Goal: Task Accomplishment & Management: Manage account settings

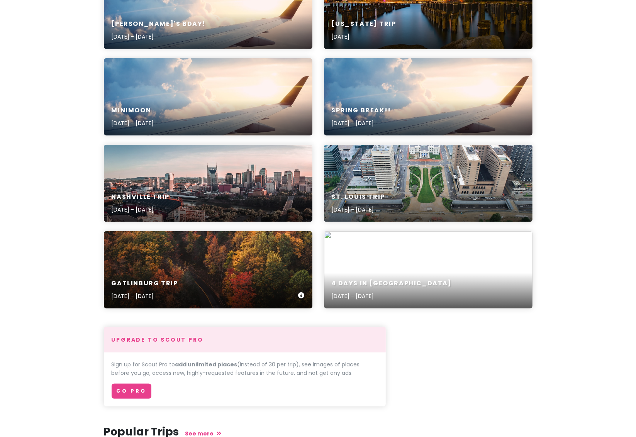
scroll to position [569, 0]
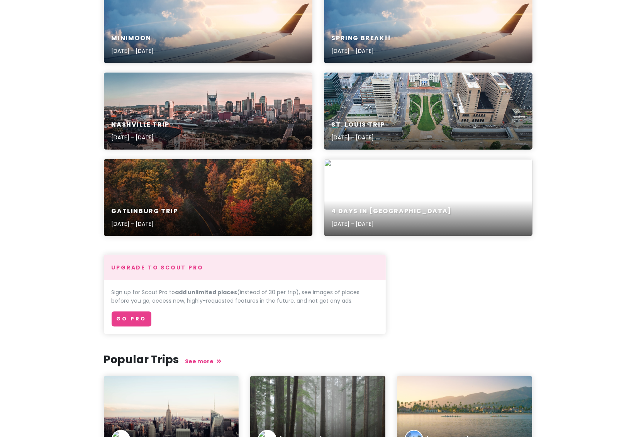
click at [474, 203] on div "4 Days in [GEOGRAPHIC_DATA] [DATE] - [DATE]" at bounding box center [428, 218] width 209 height 37
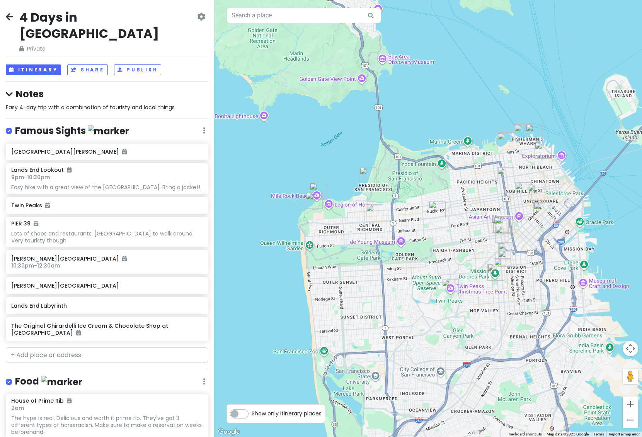
click at [9, 15] on icon at bounding box center [9, 17] width 7 height 6
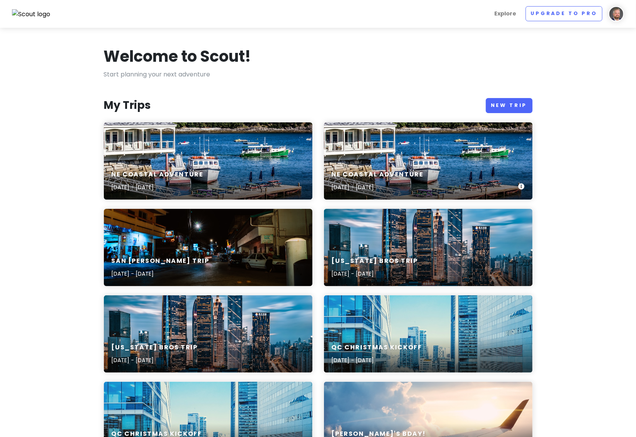
click at [383, 144] on div "NE Coastal Adventure [DATE] - [DATE]" at bounding box center [428, 160] width 209 height 77
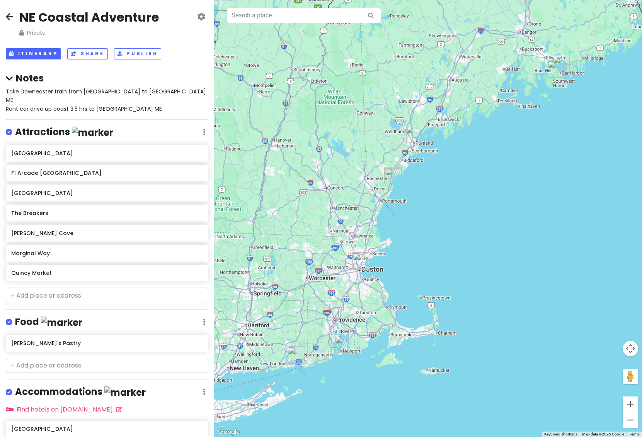
click at [7, 16] on icon at bounding box center [9, 17] width 7 height 6
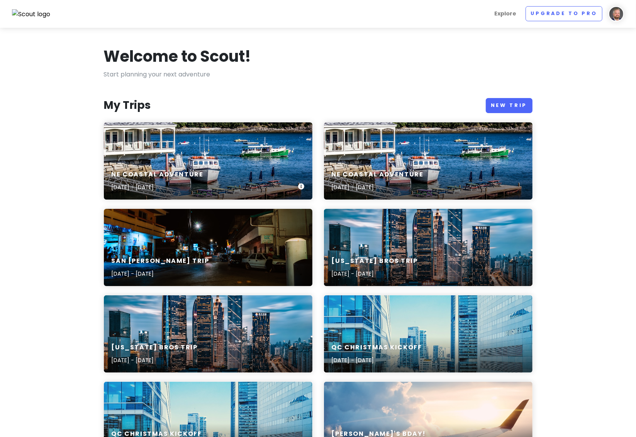
click at [193, 158] on div "NE Coastal Adventure [DATE] - [DATE]" at bounding box center [208, 160] width 209 height 77
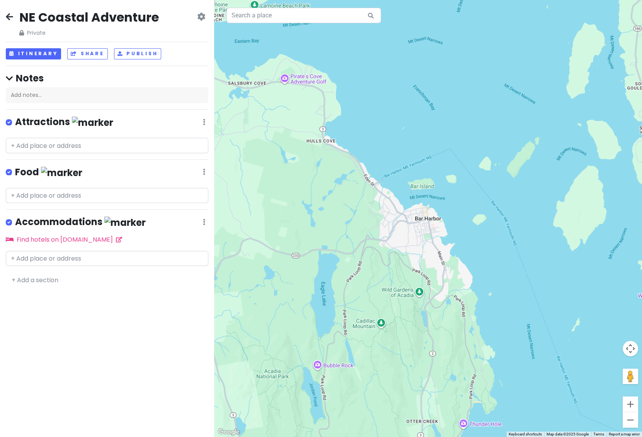
click at [201, 19] on icon at bounding box center [201, 17] width 8 height 6
click at [178, 73] on link "Delete Trip" at bounding box center [175, 77] width 73 height 19
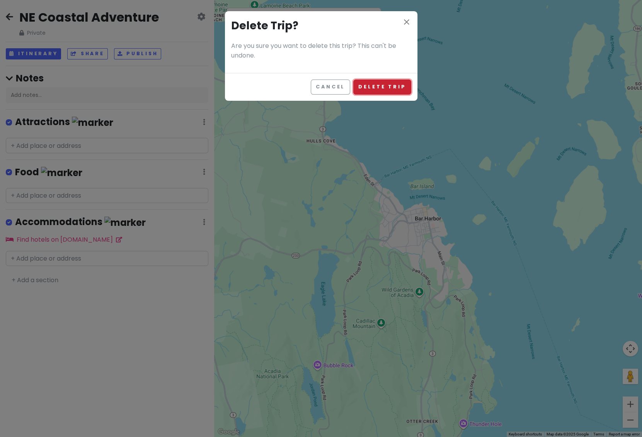
click at [373, 87] on button "Delete Trip" at bounding box center [382, 87] width 58 height 15
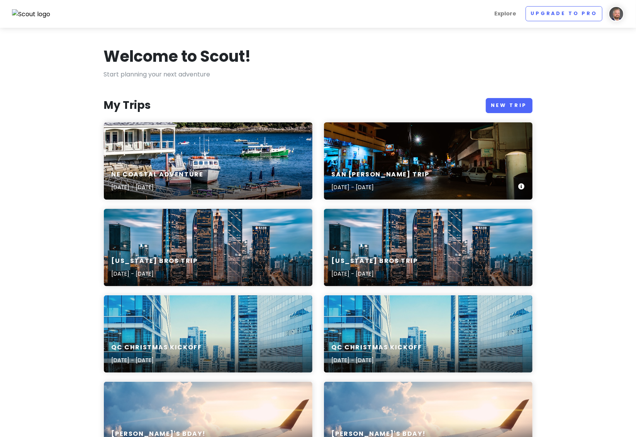
click at [435, 175] on div "San [PERSON_NAME] Trip [DATE] - [DATE]" at bounding box center [428, 181] width 209 height 37
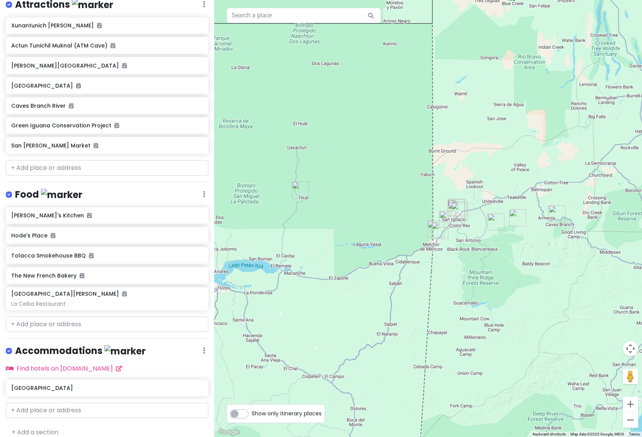
scroll to position [152, 0]
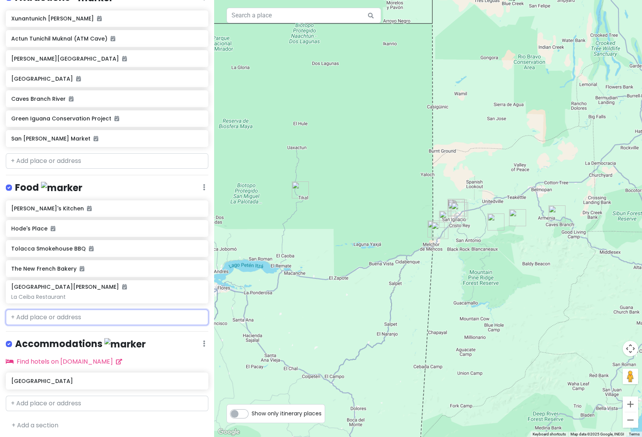
click at [73, 318] on input "text" at bounding box center [107, 317] width 202 height 15
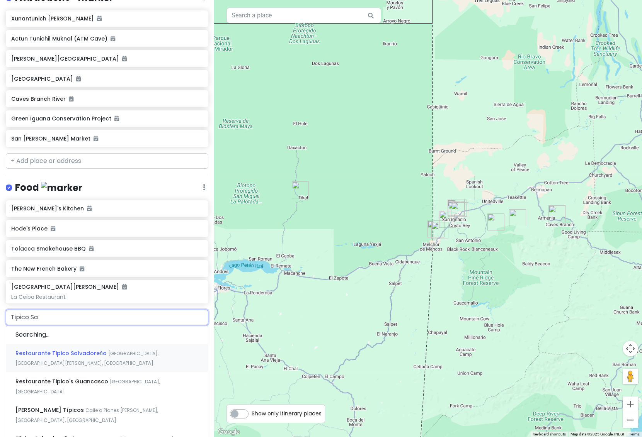
type input "Tipico [PERSON_NAME]"
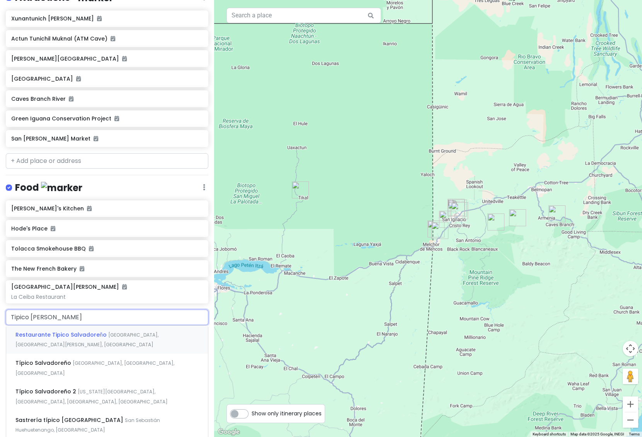
click at [74, 335] on span "Restaurante Tipico Salvadoreňo" at bounding box center [61, 335] width 93 height 8
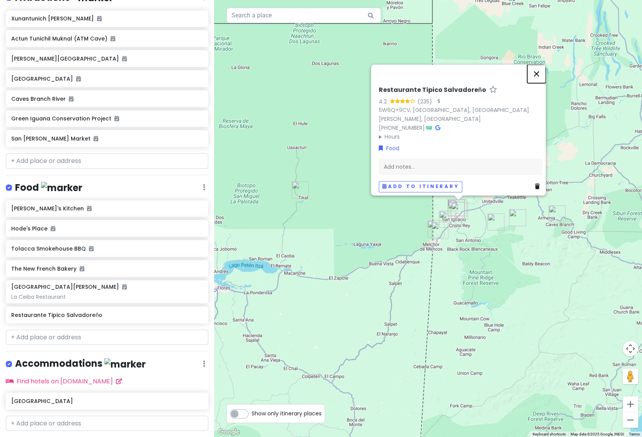
click at [540, 78] on button "Close" at bounding box center [536, 74] width 19 height 19
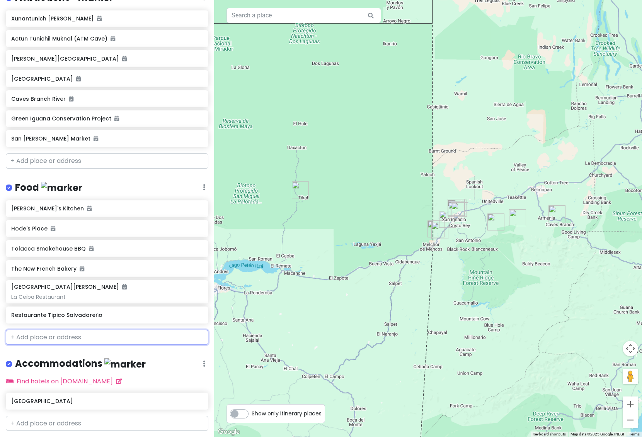
scroll to position [172, 0]
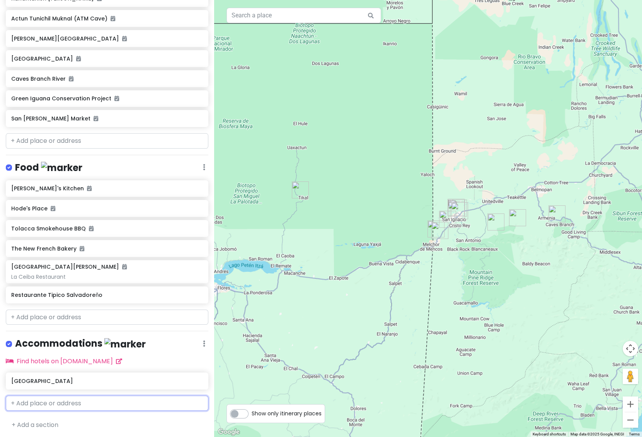
click at [44, 404] on input "text" at bounding box center [107, 403] width 202 height 15
type input "Cassia"
click at [78, 420] on span "[PERSON_NAME][GEOGRAPHIC_DATA][PERSON_NAME], [GEOGRAPHIC_DATA]" at bounding box center [88, 426] width 146 height 17
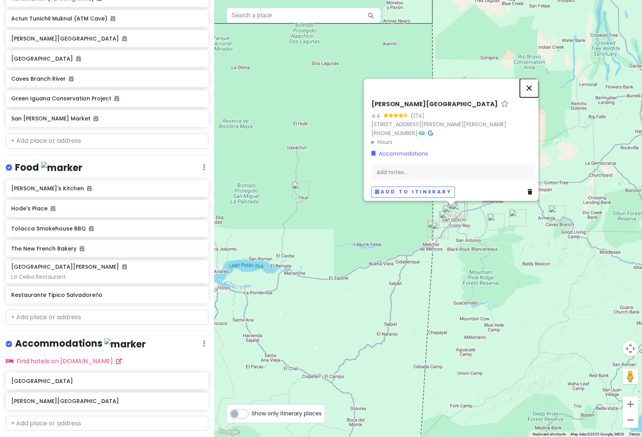
click at [532, 83] on button "Close" at bounding box center [529, 88] width 19 height 19
